Goal: Find specific page/section: Find specific page/section

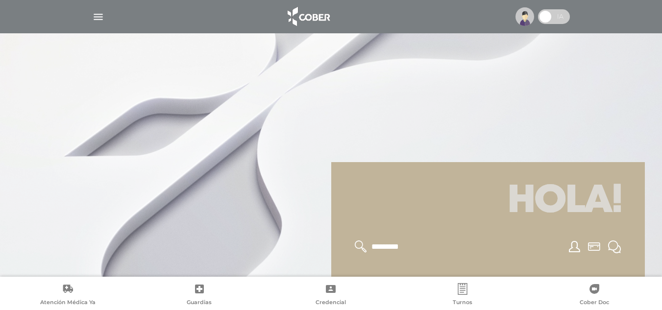
scroll to position [118, 0]
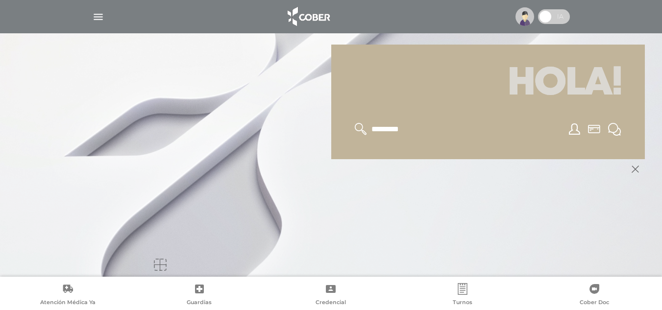
drag, startPoint x: 383, startPoint y: 237, endPoint x: 334, endPoint y: 244, distance: 49.5
click at [383, 237] on div at bounding box center [331, 218] width 627 height 118
click at [637, 168] on icon at bounding box center [634, 169] width 7 height 7
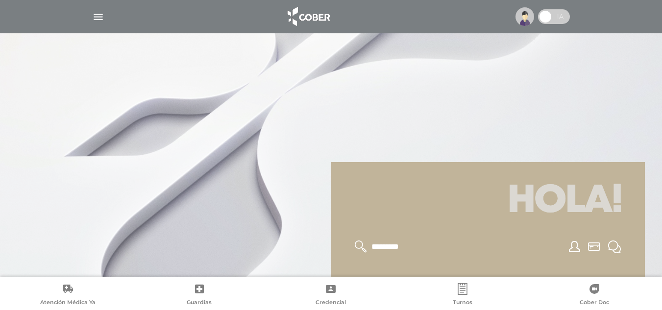
scroll to position [118, 0]
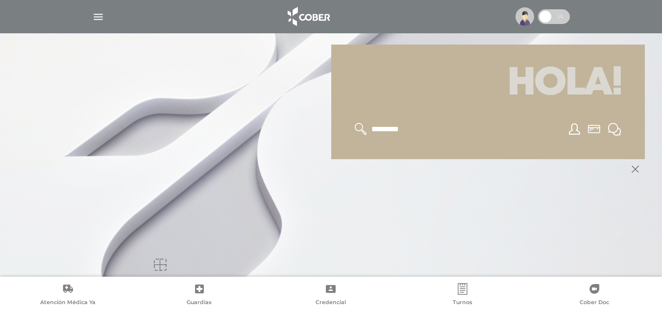
drag, startPoint x: 393, startPoint y: 206, endPoint x: 397, endPoint y: 217, distance: 12.2
click at [393, 206] on div at bounding box center [331, 218] width 627 height 118
click at [556, 241] on div at bounding box center [331, 218] width 627 height 118
click at [429, 226] on div at bounding box center [331, 218] width 627 height 118
click at [633, 174] on icon at bounding box center [634, 169] width 19 height 20
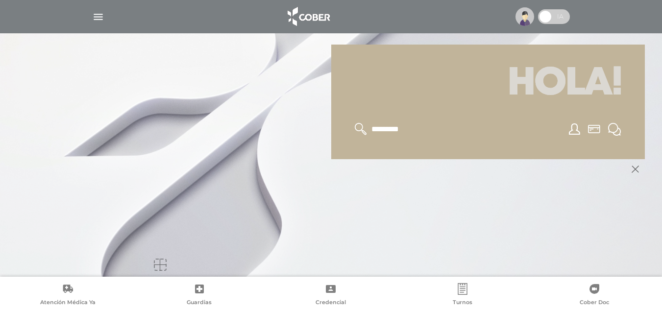
click at [96, 19] on img "button" at bounding box center [98, 17] width 12 height 12
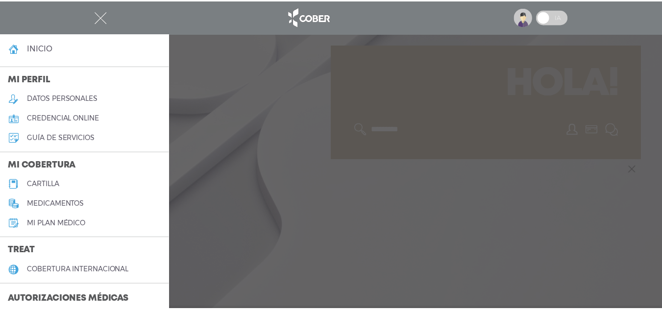
scroll to position [0, 0]
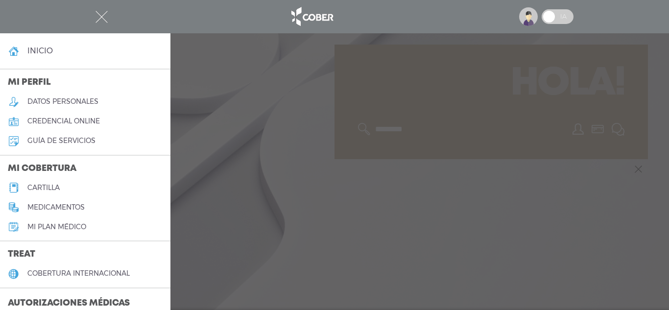
click at [508, 83] on div at bounding box center [334, 155] width 669 height 310
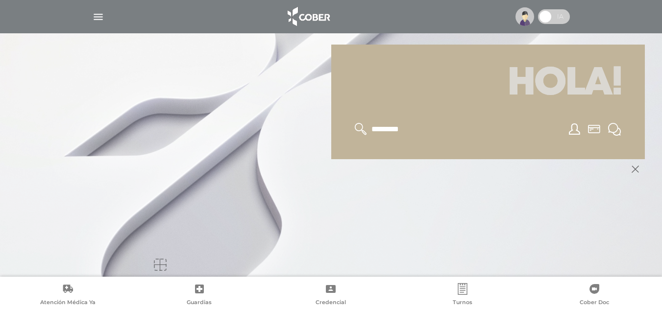
click at [526, 7] on img at bounding box center [524, 16] width 19 height 19
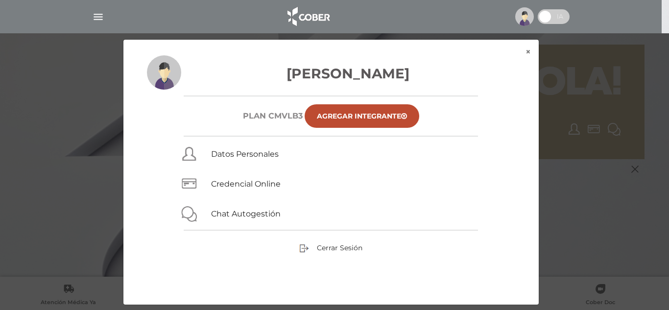
click at [567, 154] on div "× × Guillermo Daniel Gendra Plan CMVLB3 Agregar Integrante Datos Personales Cre…" at bounding box center [335, 172] width 636 height 266
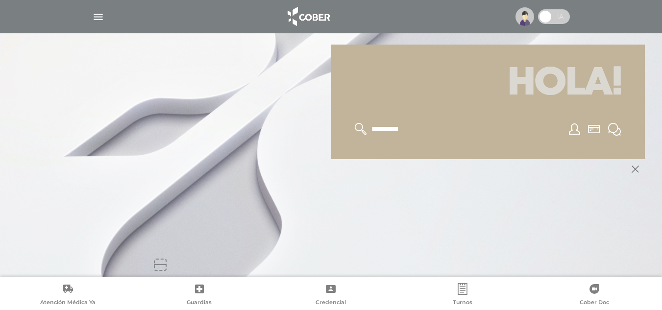
click at [169, 268] on link at bounding box center [96, 218] width 157 height 118
click at [635, 170] on polygon at bounding box center [634, 169] width 7 height 7
click at [324, 200] on div at bounding box center [331, 218] width 627 height 118
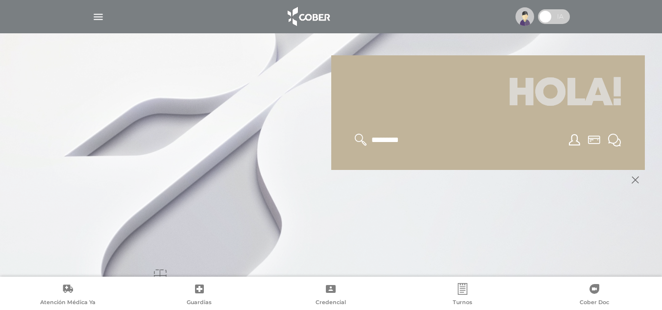
scroll to position [118, 0]
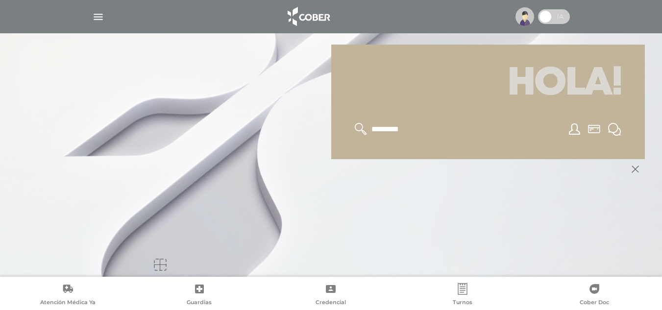
click at [202, 296] on link "Guardias" at bounding box center [200, 295] width 132 height 25
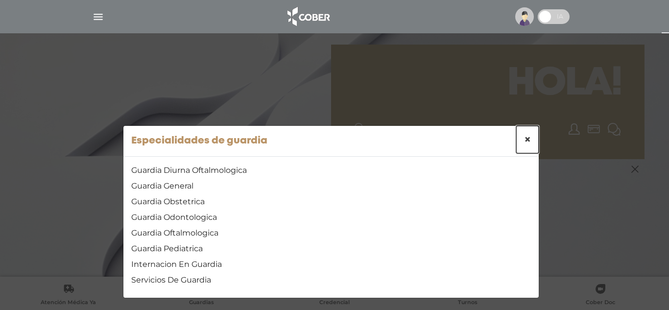
click at [524, 140] on span "×" at bounding box center [527, 139] width 7 height 14
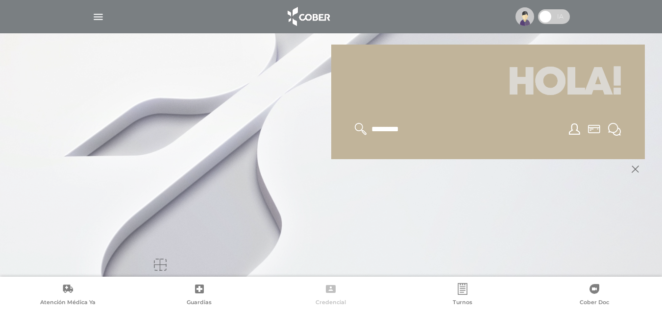
click at [328, 295] on link "Credencial" at bounding box center [331, 295] width 132 height 25
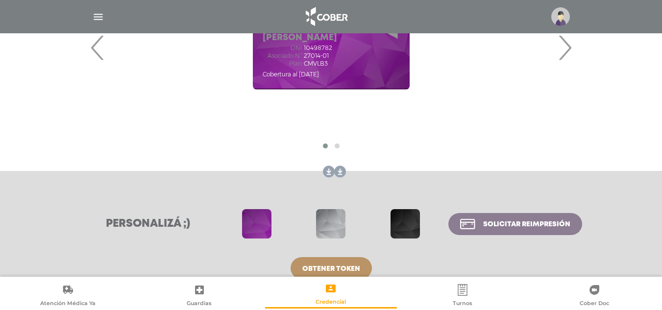
scroll to position [237, 0]
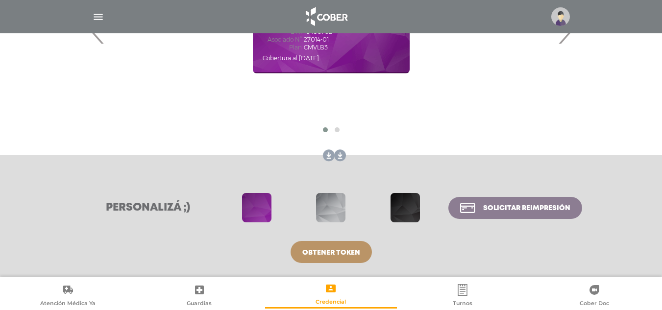
click at [470, 231] on div "Personalizá ;) Solicitar reimpresión Obtener token" at bounding box center [330, 207] width 501 height 59
click at [107, 24] on div at bounding box center [330, 17] width 501 height 24
